Goal: Task Accomplishment & Management: Use online tool/utility

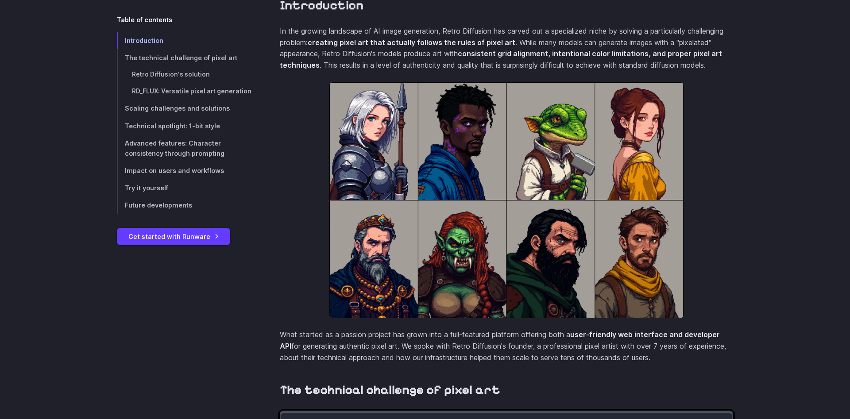
scroll to position [361, 0]
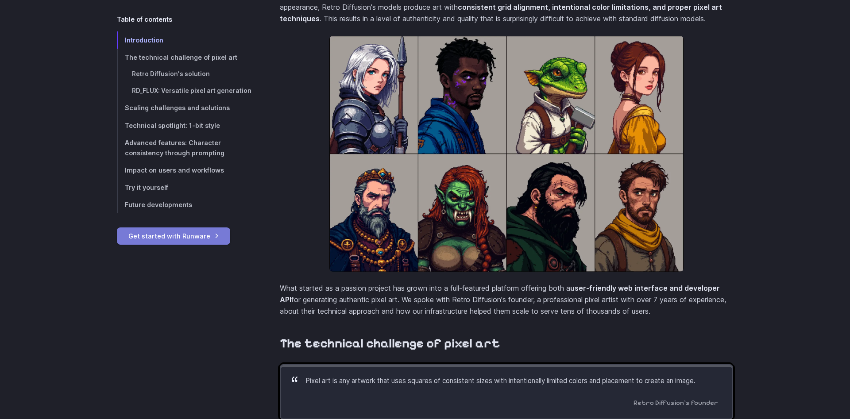
click at [178, 237] on link "Get started with Runware" at bounding box center [173, 235] width 113 height 17
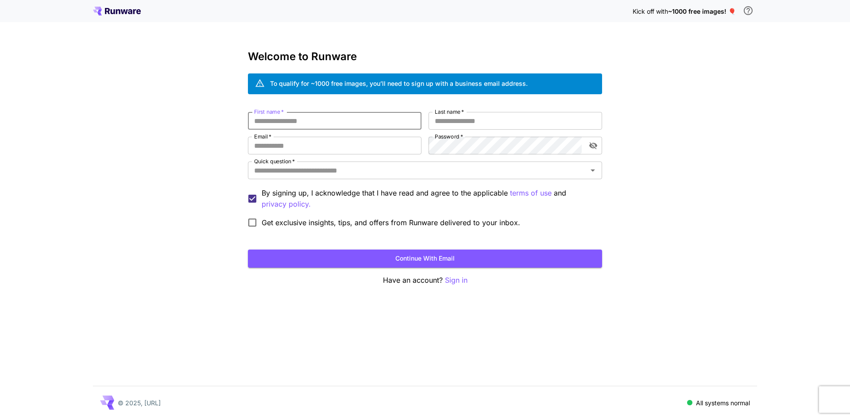
click at [329, 116] on input "First name   *" at bounding box center [334, 121] width 173 height 18
click at [353, 131] on div "First name   * First name   * Last name   * Last name   * Email   * Email   * P…" at bounding box center [425, 172] width 354 height 120
click at [353, 129] on input "First name   *" at bounding box center [334, 121] width 173 height 18
click at [353, 128] on input "First name   *" at bounding box center [334, 121] width 173 height 18
click at [347, 145] on input "Email   *" at bounding box center [334, 146] width 173 height 18
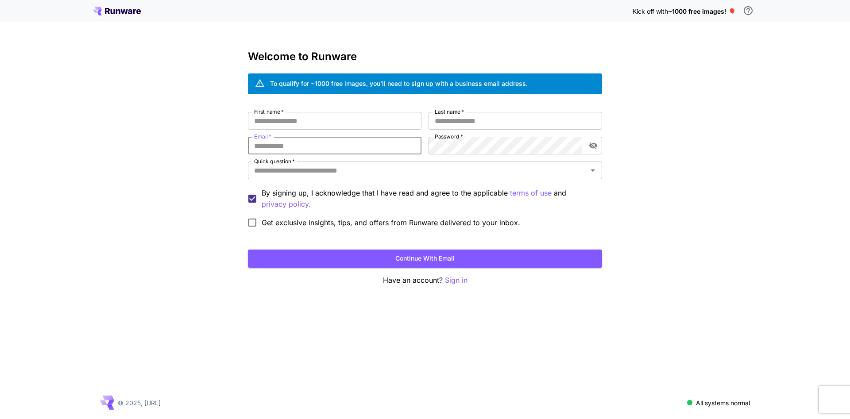
click at [340, 148] on input "Email   *" at bounding box center [334, 146] width 173 height 18
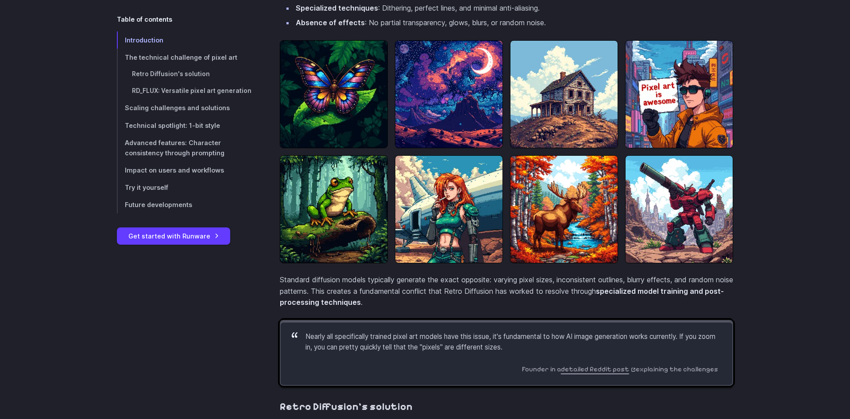
scroll to position [858, 0]
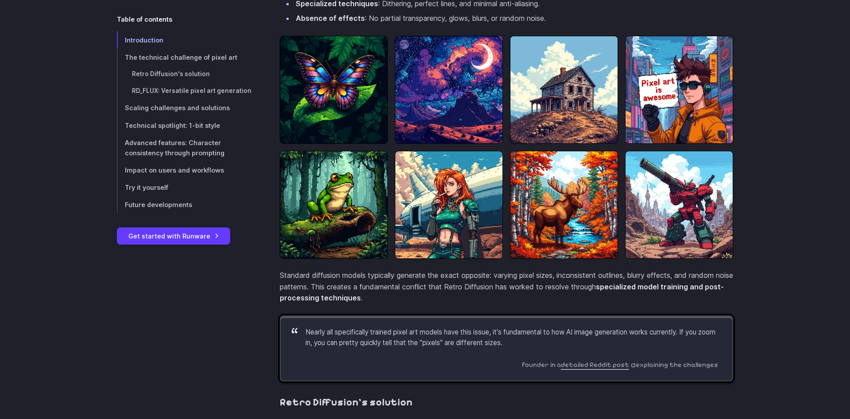
click at [472, 237] on img at bounding box center [449, 205] width 108 height 108
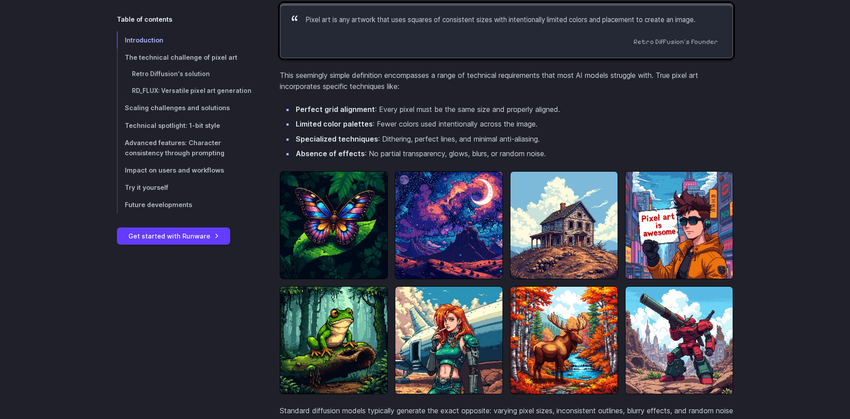
scroll to position [587, 0]
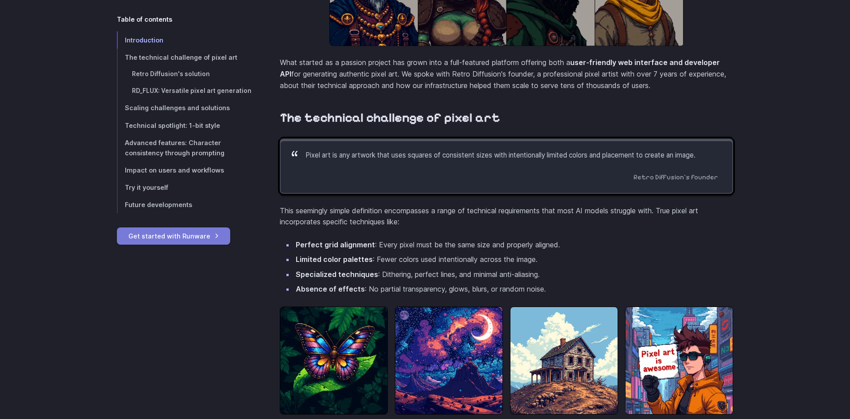
click at [162, 241] on link "Get started with Runware" at bounding box center [173, 235] width 113 height 17
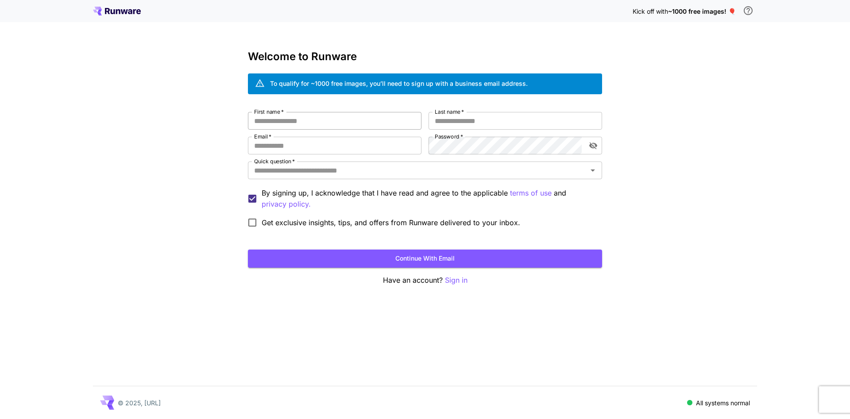
click at [301, 125] on input "First name   *" at bounding box center [334, 121] width 173 height 18
click at [409, 77] on div "To qualify for ~1000 free images, you’ll need to sign up with a business email …" at bounding box center [399, 83] width 258 height 15
click at [416, 90] on div "To qualify for ~1000 free images, you’ll need to sign up with a business email …" at bounding box center [399, 83] width 258 height 15
click at [335, 139] on input "Email   *" at bounding box center [334, 146] width 173 height 18
click at [216, 237] on div "Kick off with ~1000 free images! 🎈 Welcome to Runware To qualify for ~1000 free…" at bounding box center [425, 209] width 850 height 419
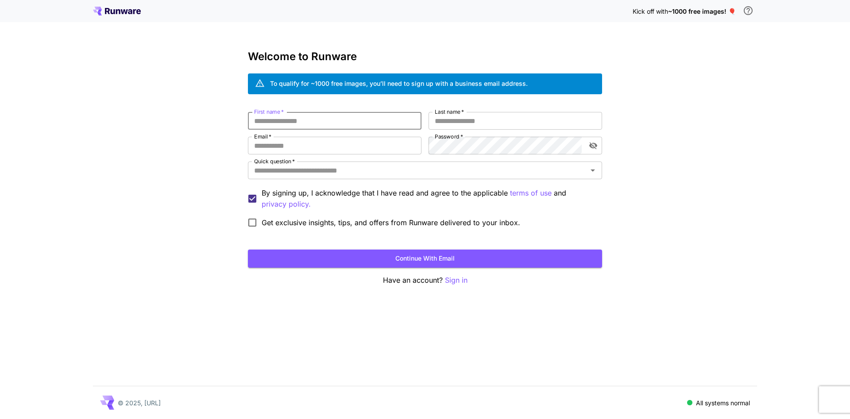
click at [324, 120] on input "First name   *" at bounding box center [334, 121] width 173 height 18
click at [457, 118] on input "Last name   *" at bounding box center [514, 121] width 173 height 18
click at [366, 151] on input "Email   *" at bounding box center [334, 146] width 173 height 18
click at [323, 176] on input "Quick question   *" at bounding box center [418, 170] width 334 height 12
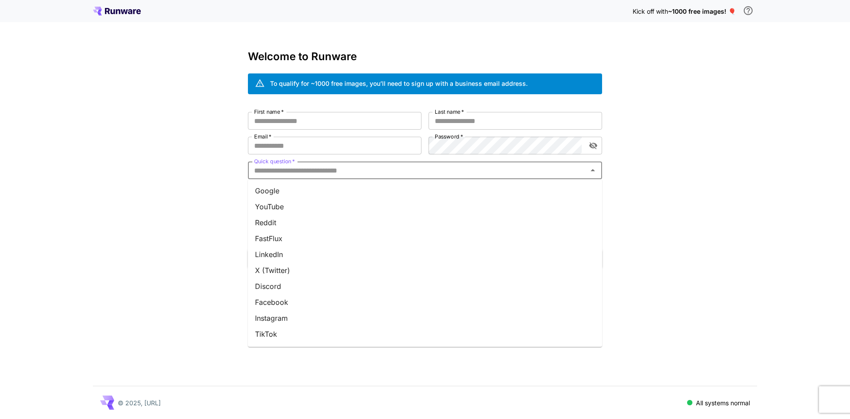
click at [306, 188] on li "Google" at bounding box center [425, 191] width 354 height 16
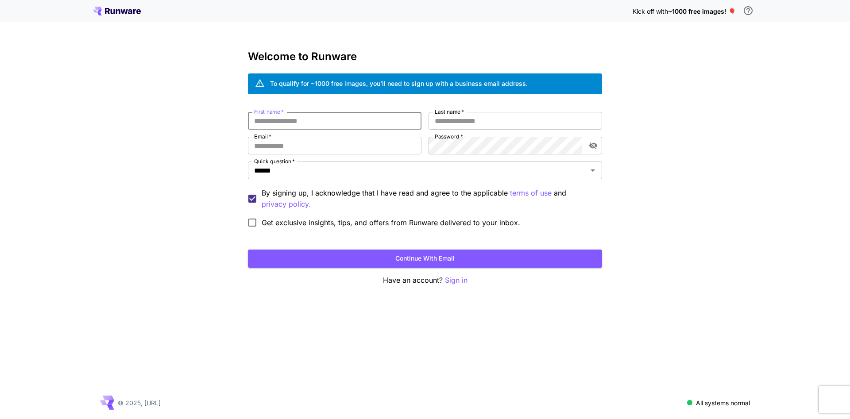
click at [307, 117] on input "First name   *" at bounding box center [334, 121] width 173 height 18
type input "******"
click at [496, 116] on input "Last name   *" at bounding box center [514, 121] width 173 height 18
type input "******"
click at [396, 146] on input "Email   *" at bounding box center [334, 146] width 173 height 18
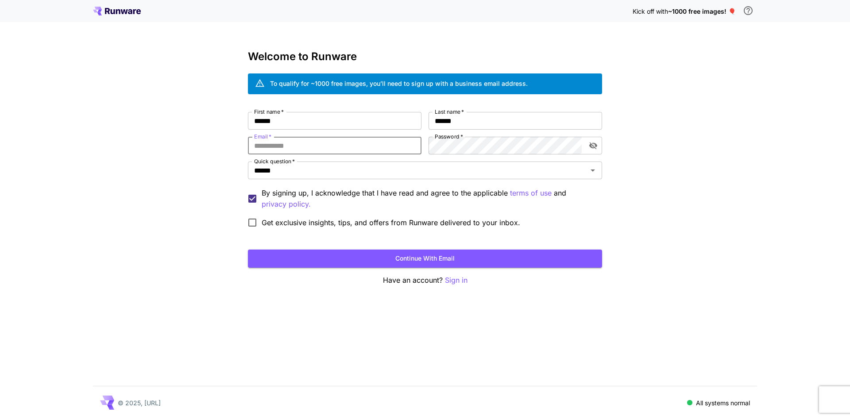
click at [396, 146] on input "Email   *" at bounding box center [334, 146] width 173 height 18
type input "**********"
drag, startPoint x: 388, startPoint y: 123, endPoint x: 104, endPoint y: 119, distance: 283.3
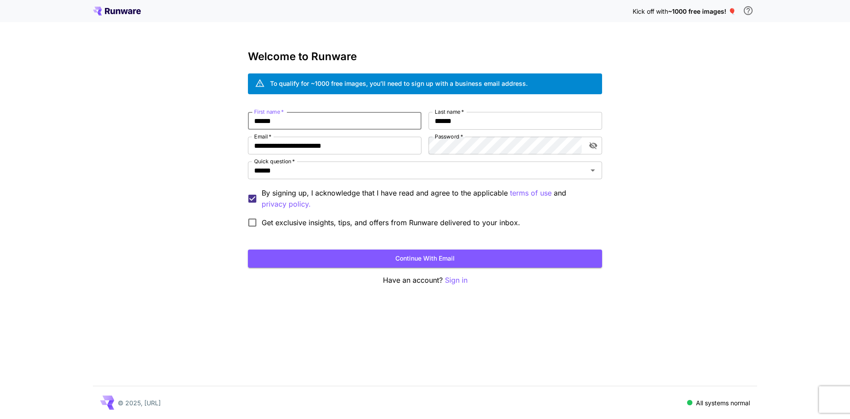
click at [248, 119] on input "******" at bounding box center [334, 121] width 173 height 18
type input "****"
drag, startPoint x: 485, startPoint y: 123, endPoint x: 348, endPoint y: 108, distance: 137.1
click at [428, 112] on input "******" at bounding box center [514, 121] width 173 height 18
type input "****"
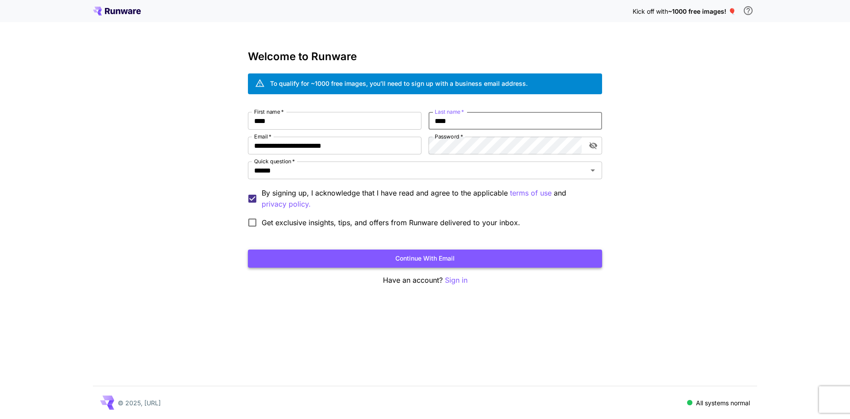
click at [428, 254] on button "Continue with email" at bounding box center [425, 259] width 354 height 18
click at [411, 254] on button "Continue with email" at bounding box center [425, 259] width 354 height 18
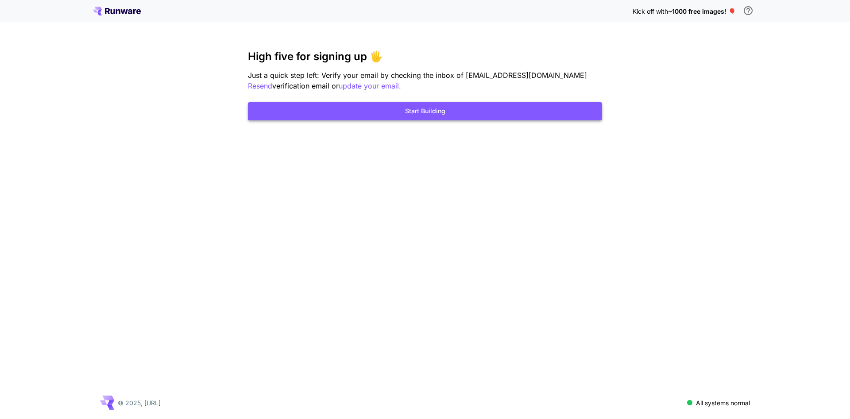
click at [423, 110] on button "Start Building" at bounding box center [425, 111] width 354 height 18
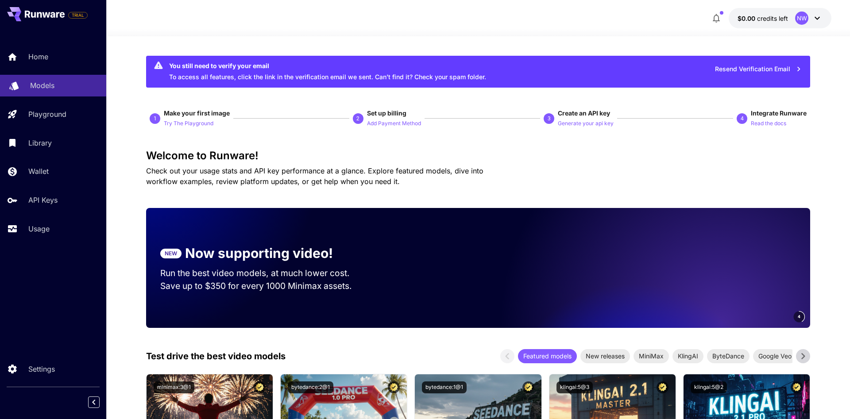
click at [53, 89] on p "Models" at bounding box center [42, 85] width 24 height 11
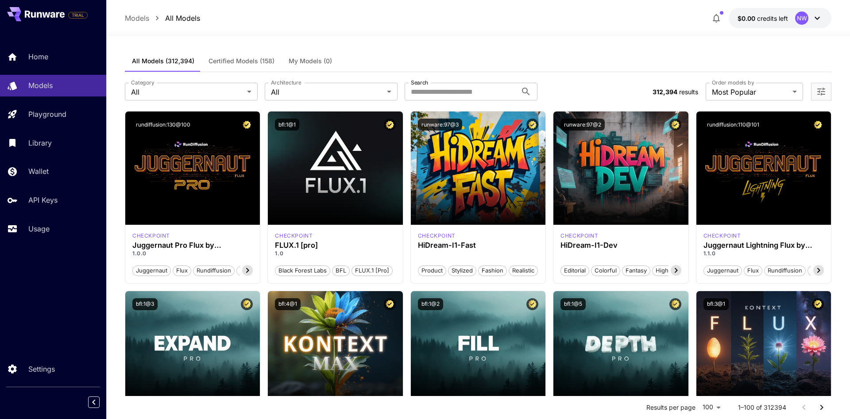
click at [236, 62] on span "Certified Models (158)" at bounding box center [241, 61] width 66 height 8
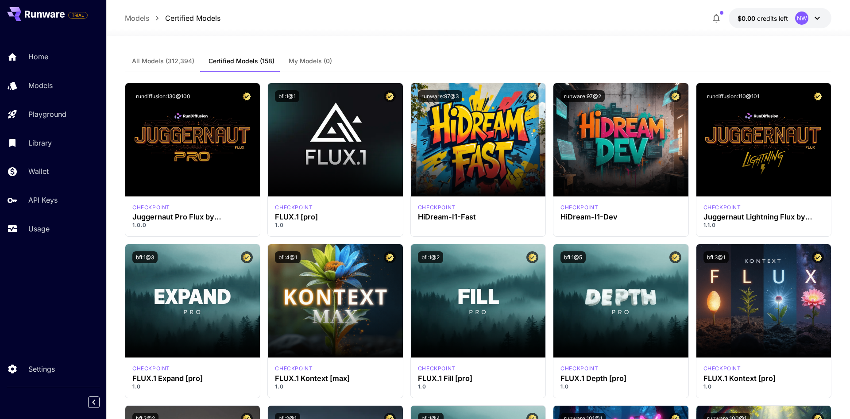
click at [183, 60] on span "All Models (312,394)" at bounding box center [163, 61] width 62 height 8
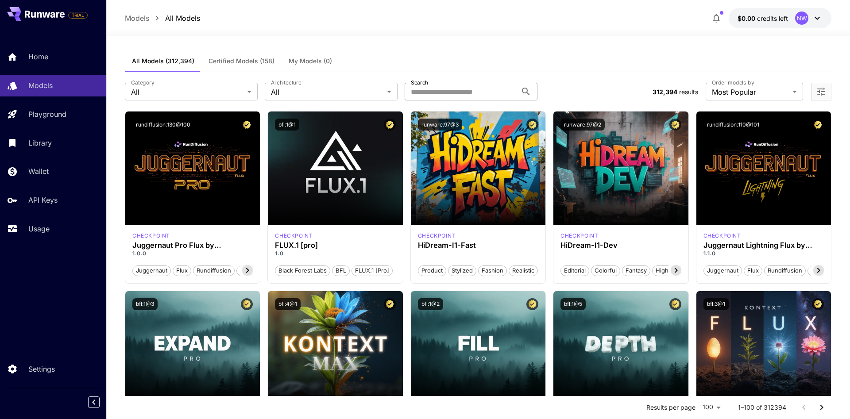
click at [448, 93] on input "Search" at bounding box center [461, 92] width 112 height 18
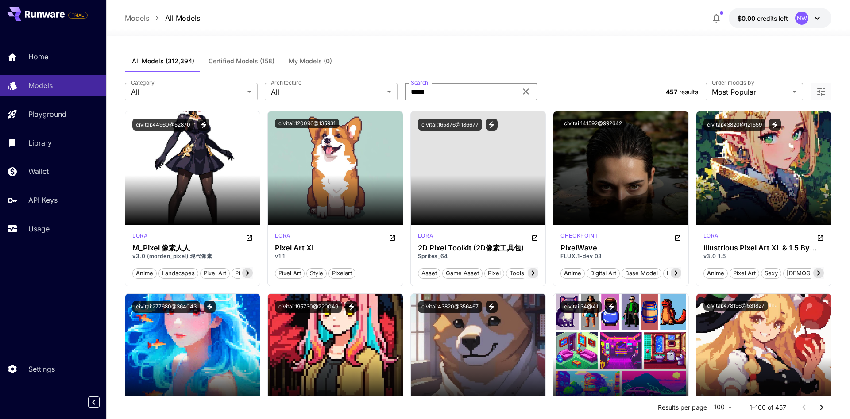
drag, startPoint x: 458, startPoint y: 93, endPoint x: 245, endPoint y: 77, distance: 213.9
click at [405, 83] on input "*****" at bounding box center [461, 92] width 112 height 18
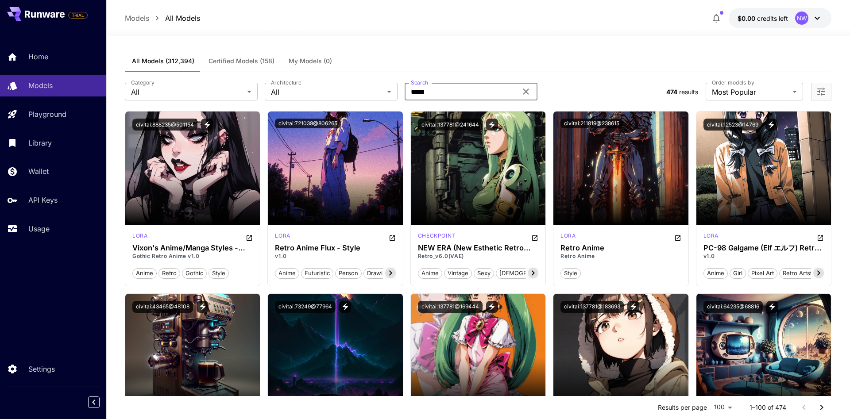
drag, startPoint x: 443, startPoint y: 89, endPoint x: 232, endPoint y: 80, distance: 211.3
click at [405, 83] on input "*****" at bounding box center [461, 92] width 112 height 18
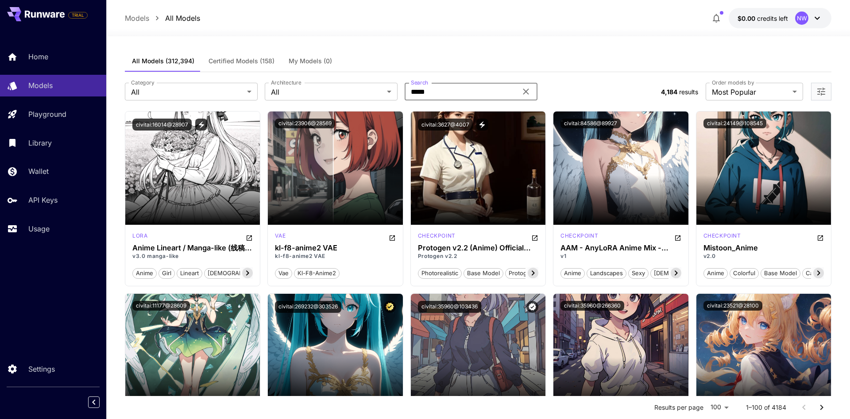
drag, startPoint x: 404, startPoint y: 92, endPoint x: 224, endPoint y: 74, distance: 181.0
click at [405, 83] on input "*****" at bounding box center [461, 92] width 112 height 18
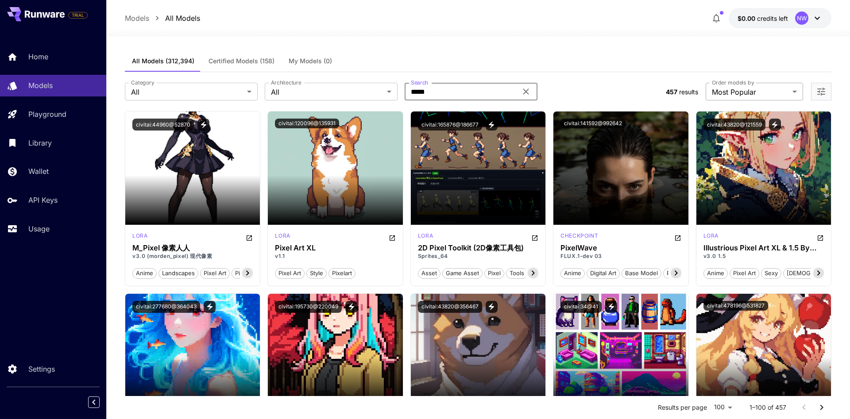
type input "*****"
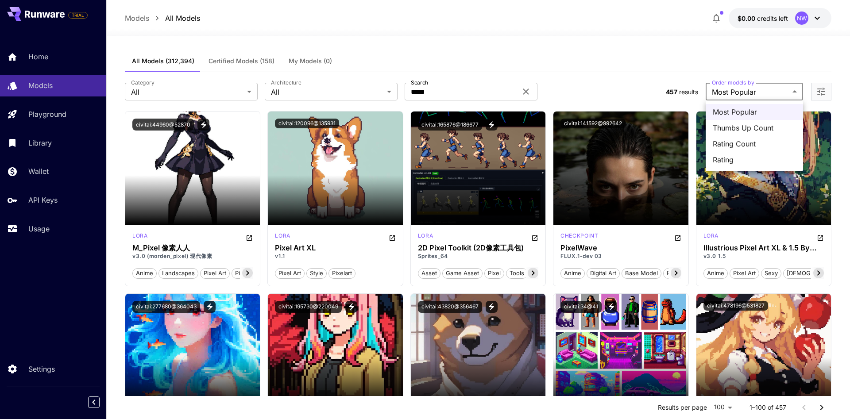
click at [734, 92] on div at bounding box center [425, 209] width 850 height 419
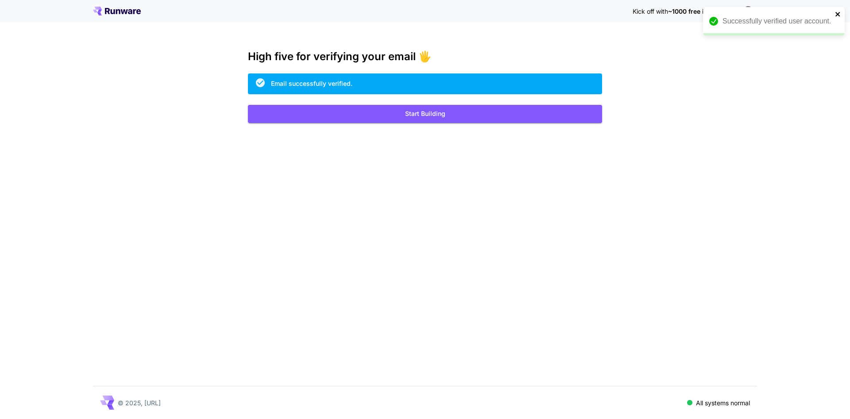
click at [839, 15] on icon "close" at bounding box center [837, 14] width 4 height 4
click at [702, 13] on span "~1000 free images! 🎈" at bounding box center [702, 12] width 68 height 8
click at [469, 115] on button "Start Building" at bounding box center [425, 114] width 354 height 18
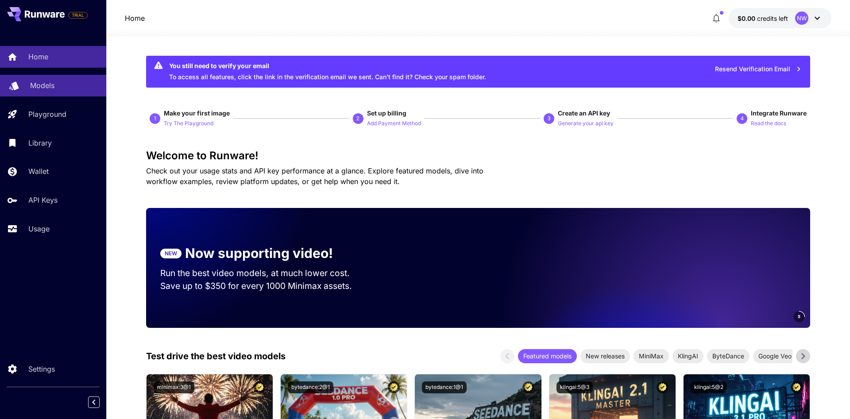
click at [61, 79] on link "Models" at bounding box center [53, 86] width 106 height 22
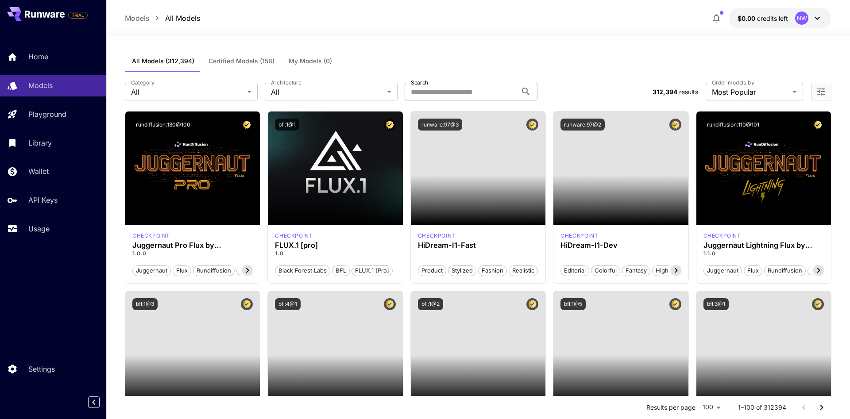
click at [443, 93] on input "Search" at bounding box center [461, 92] width 112 height 18
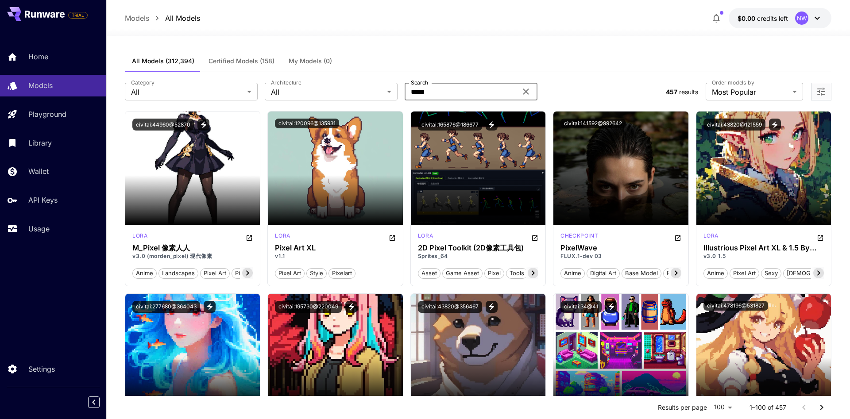
drag, startPoint x: 442, startPoint y: 91, endPoint x: 204, endPoint y: 78, distance: 238.0
click at [405, 83] on input "*****" at bounding box center [461, 92] width 112 height 18
type input "**********"
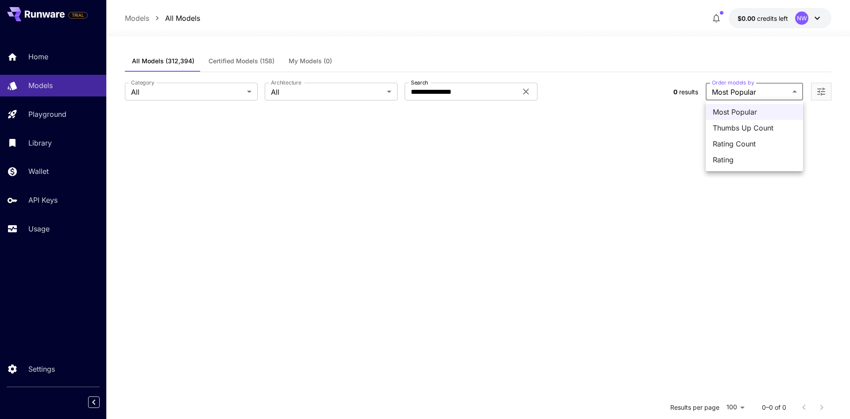
click at [737, 95] on body "**********" at bounding box center [425, 290] width 850 height 580
click at [739, 93] on div at bounding box center [425, 209] width 850 height 419
click at [477, 93] on input "**********" at bounding box center [461, 92] width 112 height 18
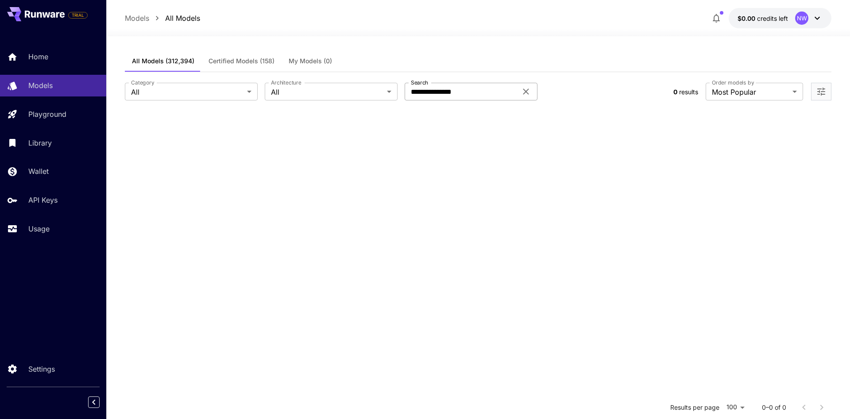
click at [524, 94] on icon at bounding box center [526, 92] width 6 height 6
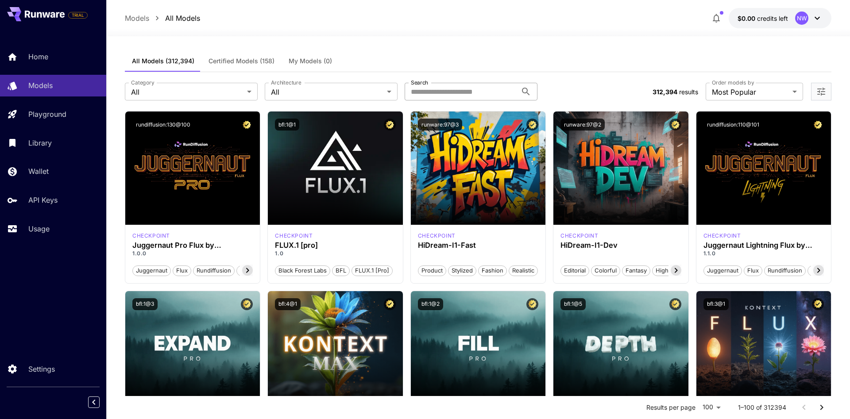
click at [819, 22] on icon at bounding box center [817, 18] width 11 height 11
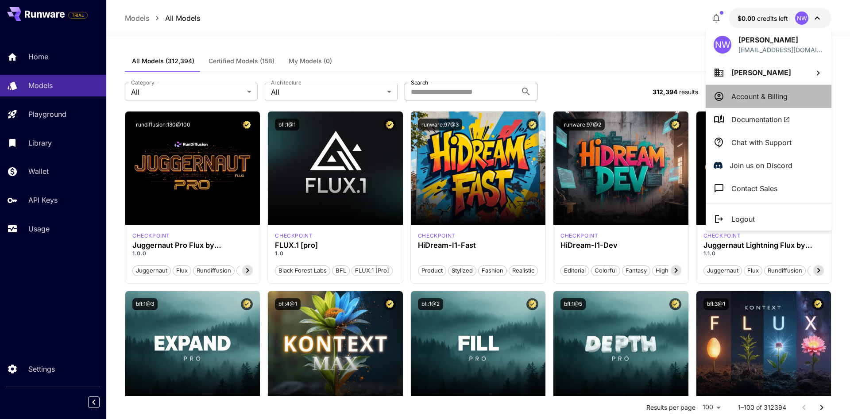
click at [770, 97] on p "Account & Billing" at bounding box center [759, 96] width 56 height 11
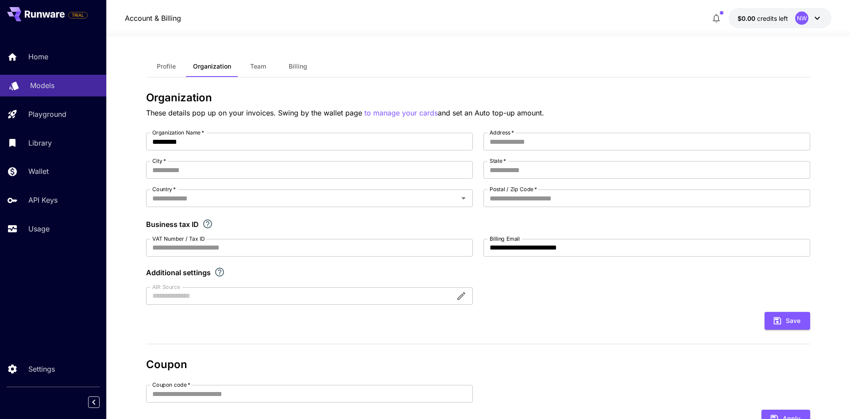
click at [49, 96] on link "Models" at bounding box center [53, 86] width 106 height 22
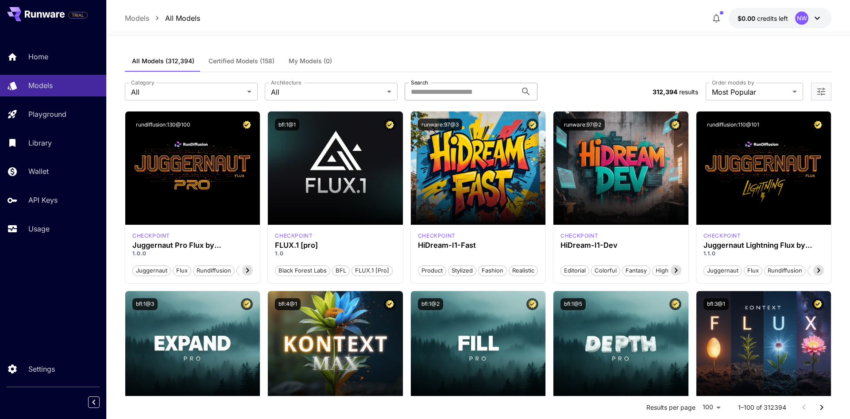
click at [456, 97] on input "Search" at bounding box center [461, 92] width 112 height 18
type input "*****"
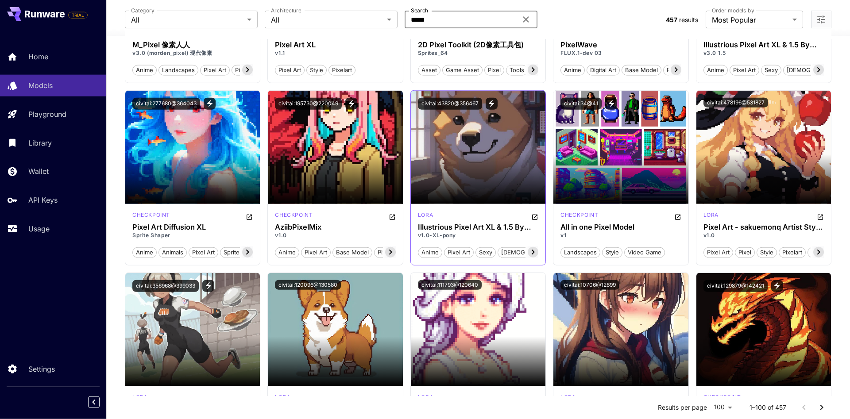
scroll to position [226, 0]
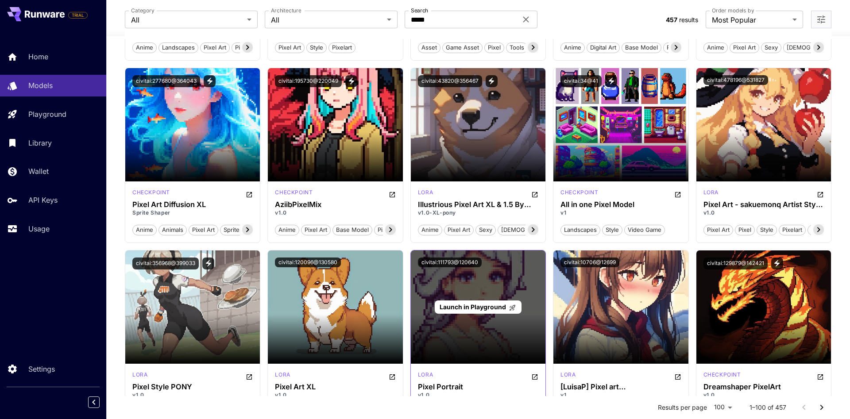
click at [475, 305] on span "Launch in Playground" at bounding box center [472, 307] width 66 height 8
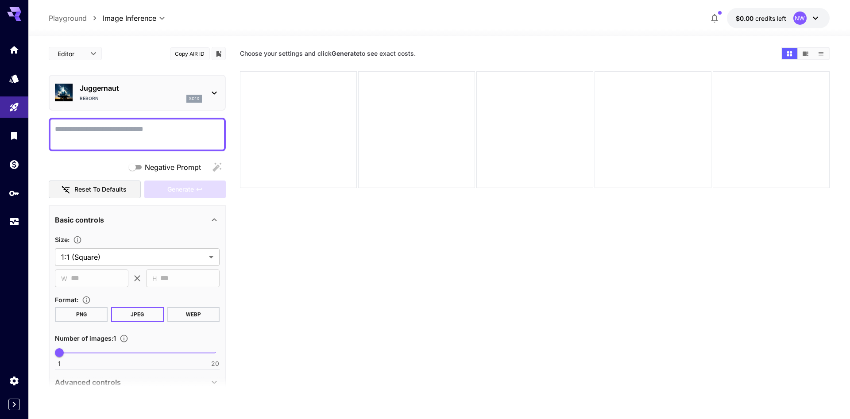
click at [210, 94] on icon at bounding box center [214, 93] width 11 height 11
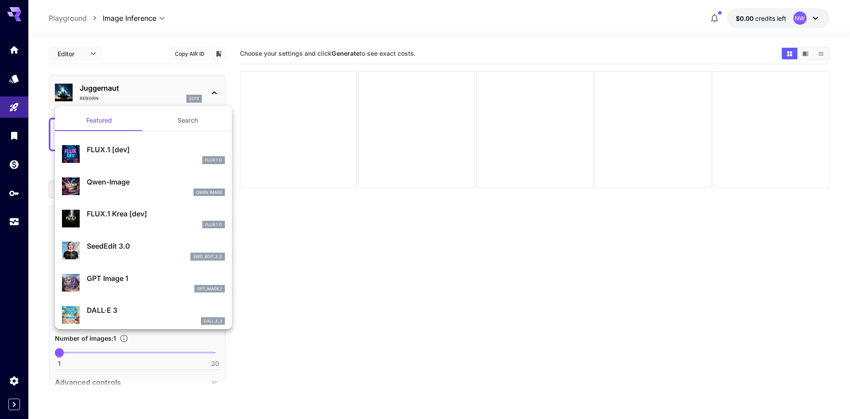
click at [210, 94] on div at bounding box center [425, 209] width 850 height 419
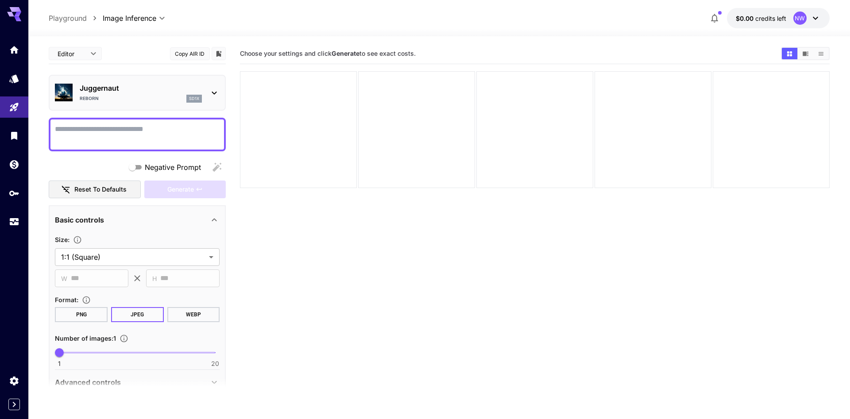
click at [138, 141] on textarea "Negative Prompt" at bounding box center [137, 134] width 165 height 21
click at [76, 54] on body "**********" at bounding box center [425, 244] width 850 height 489
click at [76, 54] on div at bounding box center [425, 209] width 850 height 419
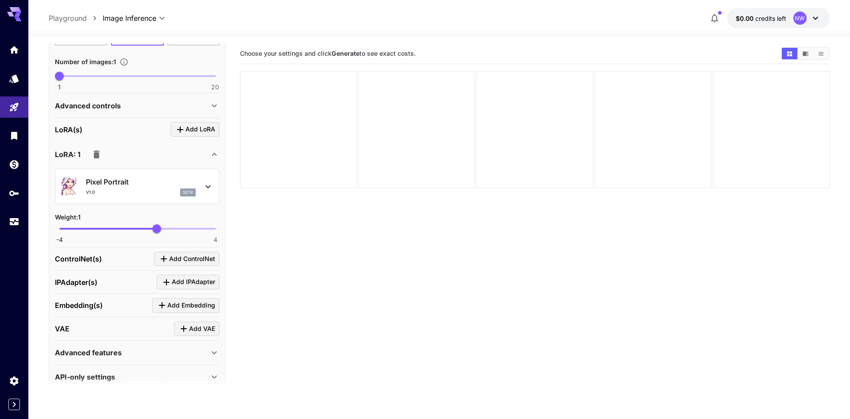
scroll to position [289, 0]
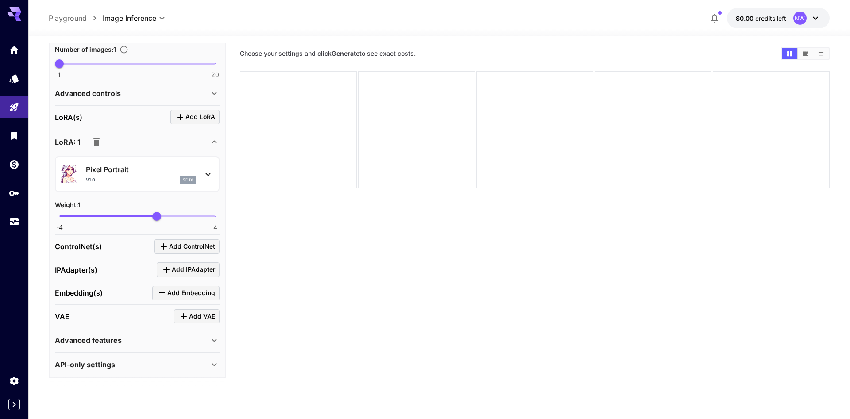
click at [125, 180] on div "v1.0 sd1x" at bounding box center [141, 180] width 110 height 8
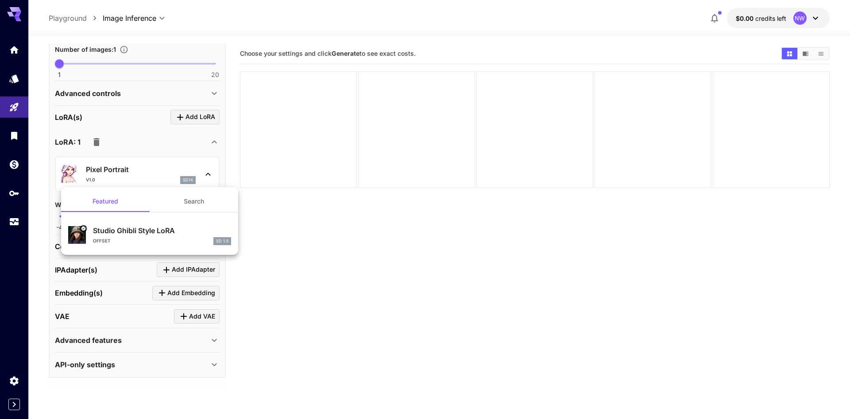
click at [125, 180] on div at bounding box center [425, 209] width 850 height 419
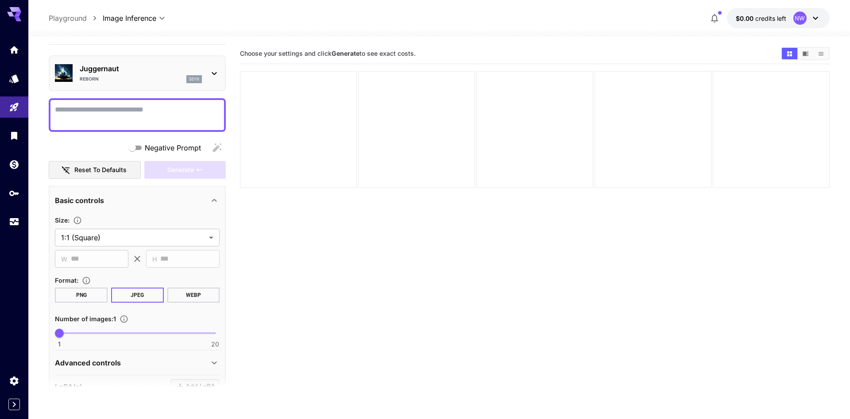
scroll to position [0, 0]
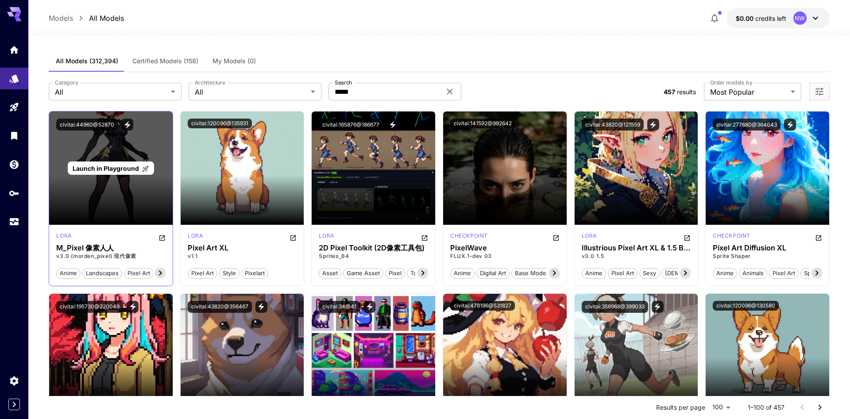
click at [121, 165] on span "Launch in Playground" at bounding box center [106, 169] width 66 height 8
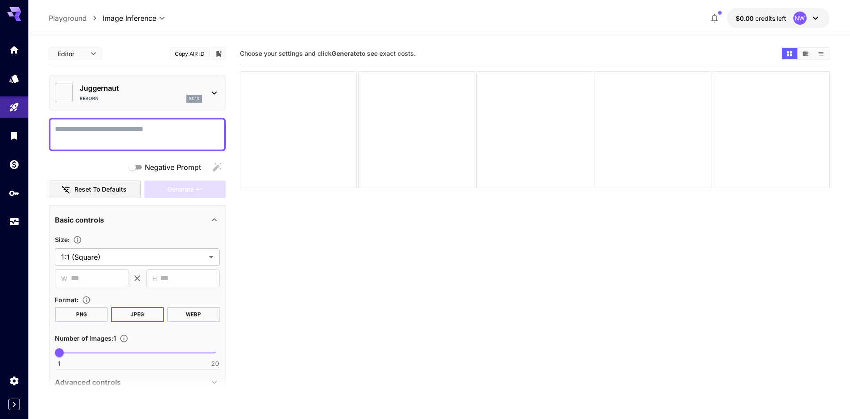
type input "*******"
click at [158, 137] on textarea "Negative Prompt" at bounding box center [137, 134] width 165 height 21
click at [217, 90] on icon at bounding box center [214, 93] width 11 height 11
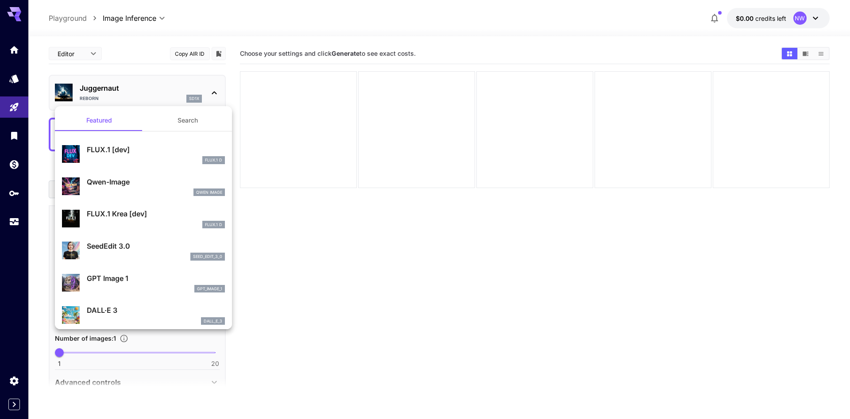
click at [213, 99] on div at bounding box center [425, 209] width 850 height 419
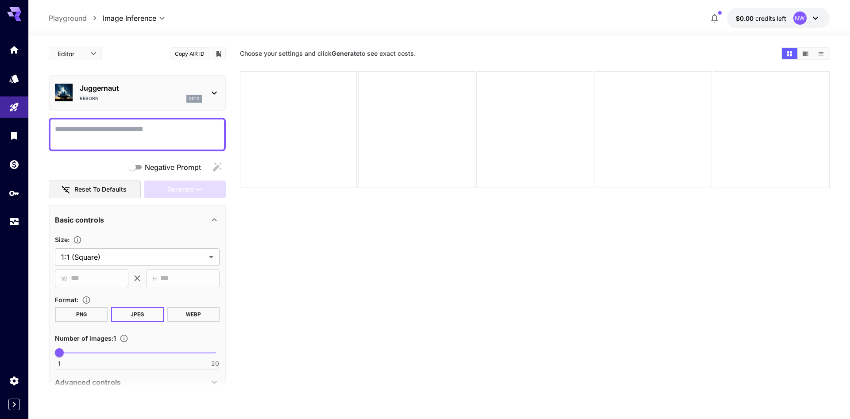
click at [200, 137] on textarea "Negative Prompt" at bounding box center [137, 134] width 165 height 21
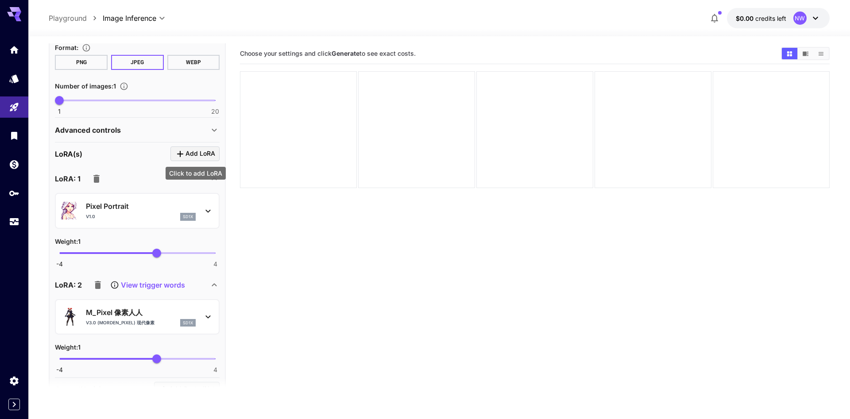
scroll to position [303, 0]
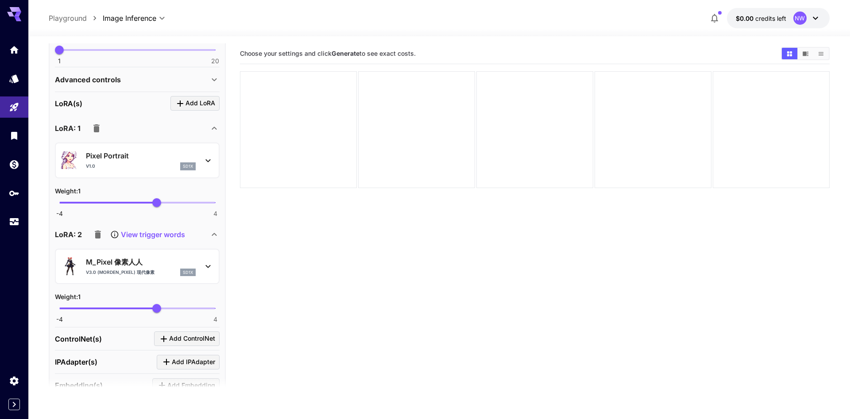
click at [94, 131] on icon "button" at bounding box center [96, 128] width 6 height 8
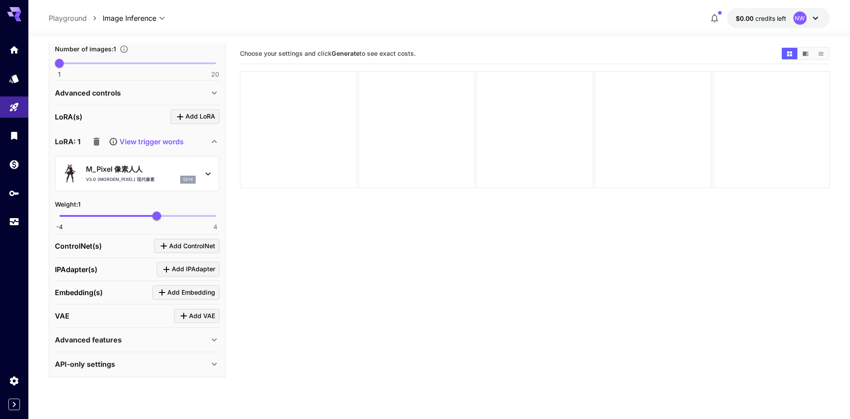
scroll to position [289, 0]
click at [109, 167] on p "M_Pixel 像素人人" at bounding box center [141, 169] width 110 height 11
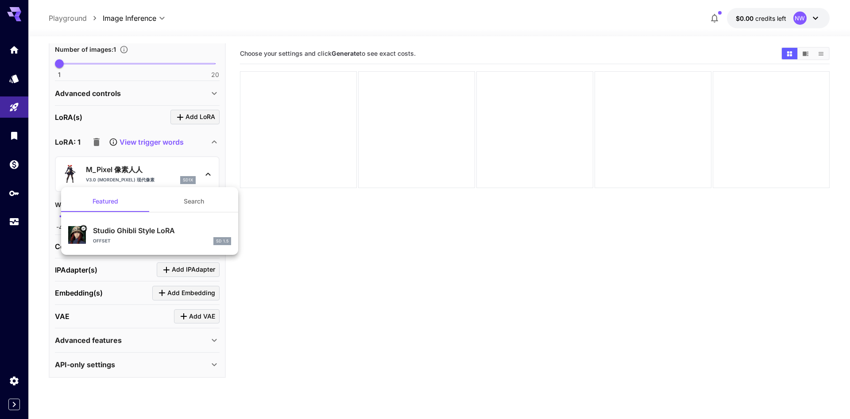
click at [179, 202] on button "Search" at bounding box center [194, 201] width 89 height 21
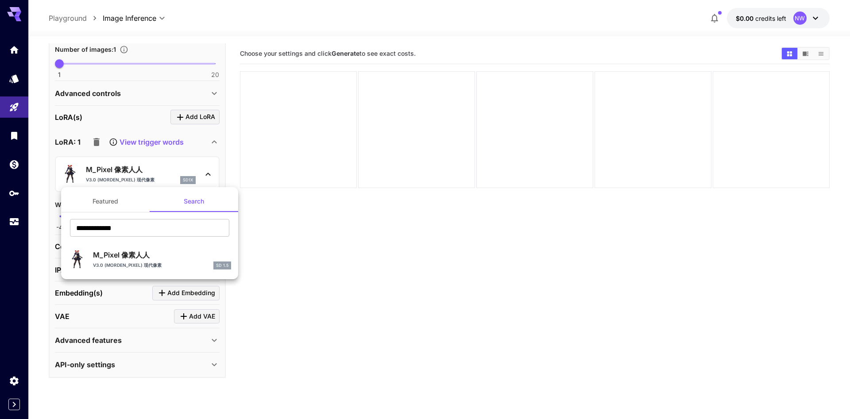
click at [118, 253] on p "M_Pixel 像素人人" at bounding box center [162, 255] width 138 height 11
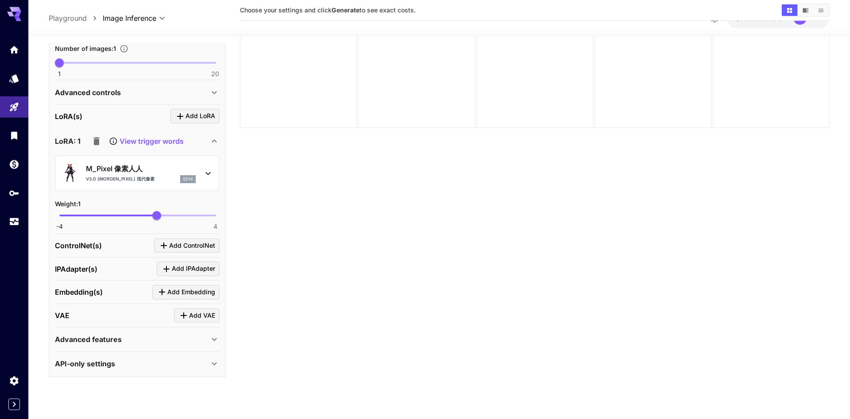
scroll to position [70, 0]
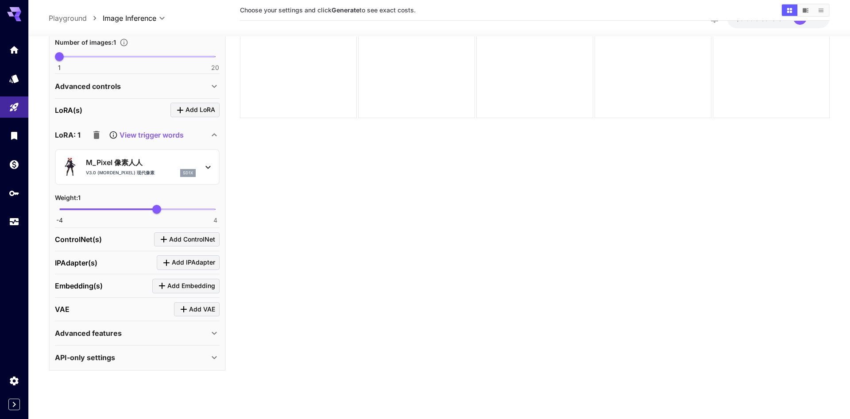
click at [101, 330] on p "Advanced features" at bounding box center [88, 333] width 67 height 11
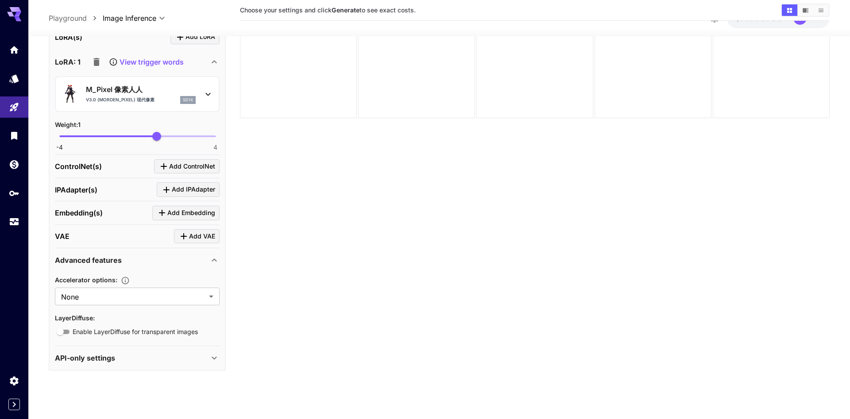
scroll to position [362, 0]
click at [110, 355] on p "API-only settings" at bounding box center [85, 357] width 60 height 11
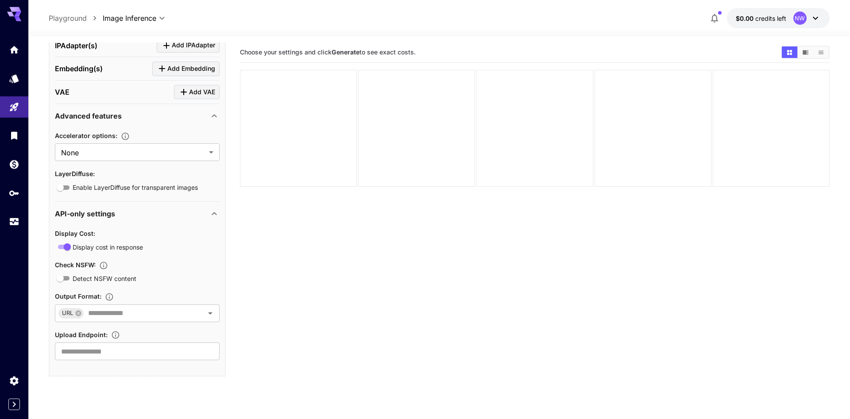
scroll to position [0, 0]
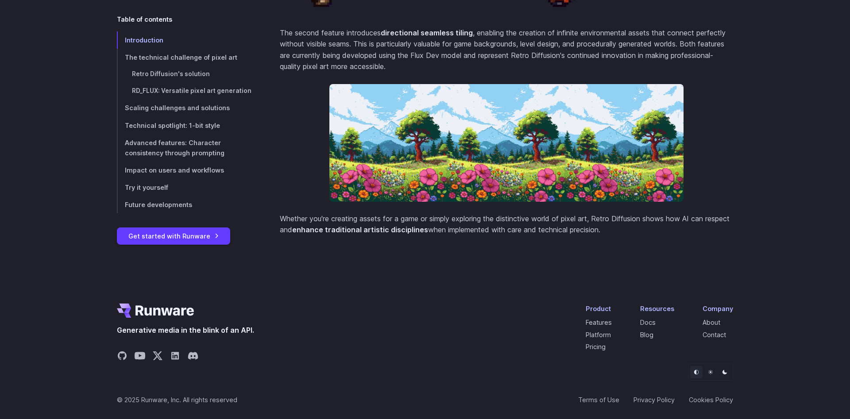
scroll to position [3660, 0]
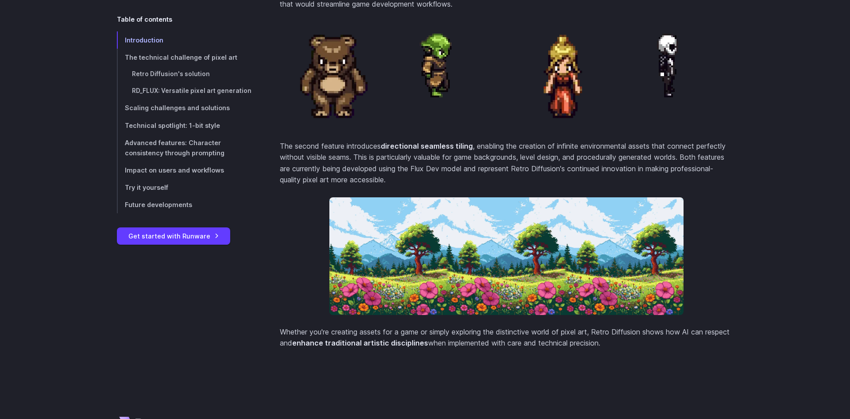
click at [579, 316] on img at bounding box center [506, 256] width 354 height 118
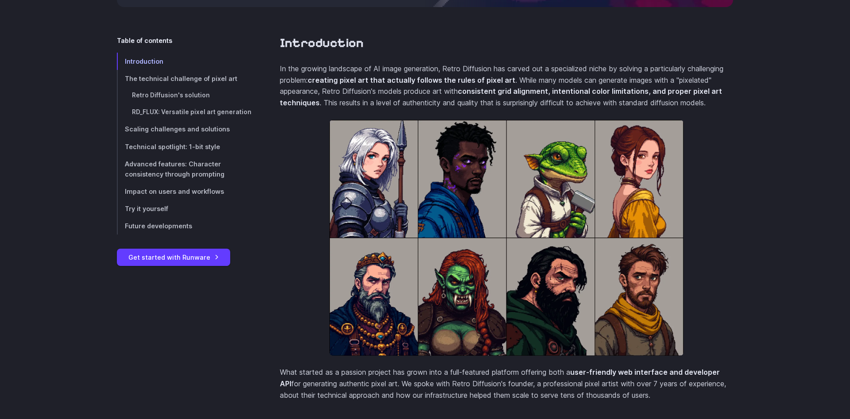
scroll to position [213, 0]
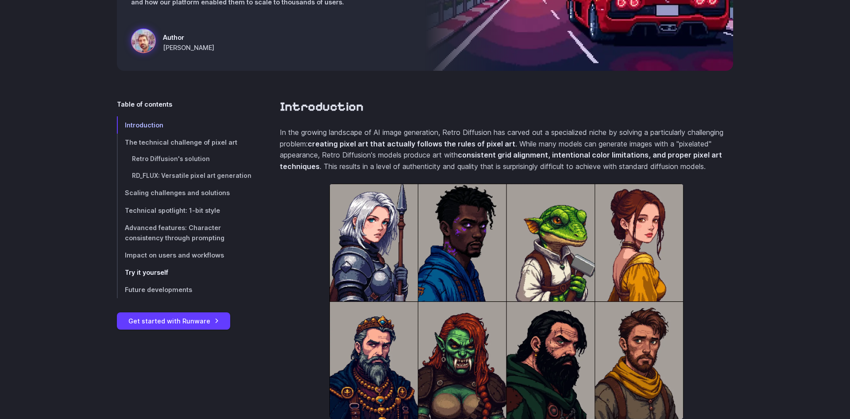
click at [156, 274] on span "Try it yourself" at bounding box center [146, 273] width 43 height 8
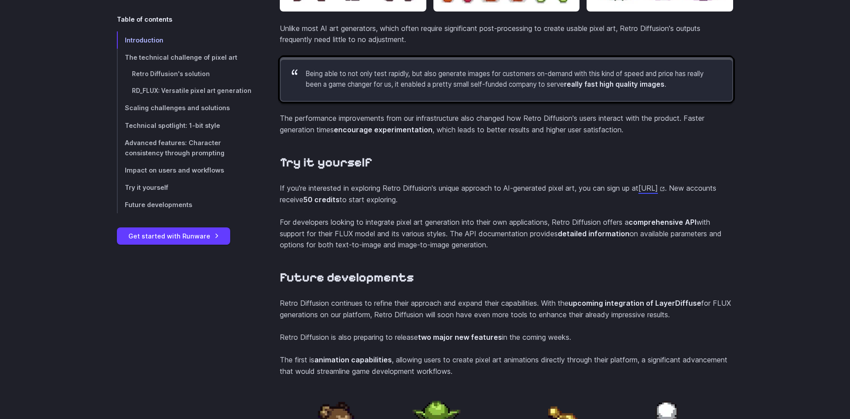
scroll to position [3232, 0]
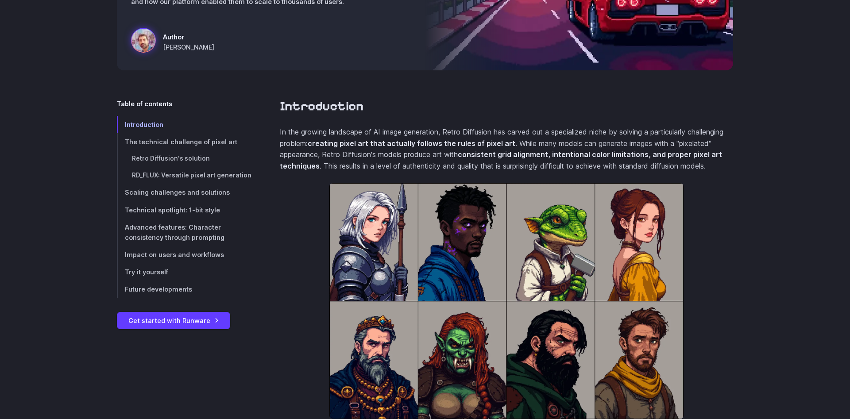
scroll to position [213, 0]
